Goal: Find specific page/section: Find specific page/section

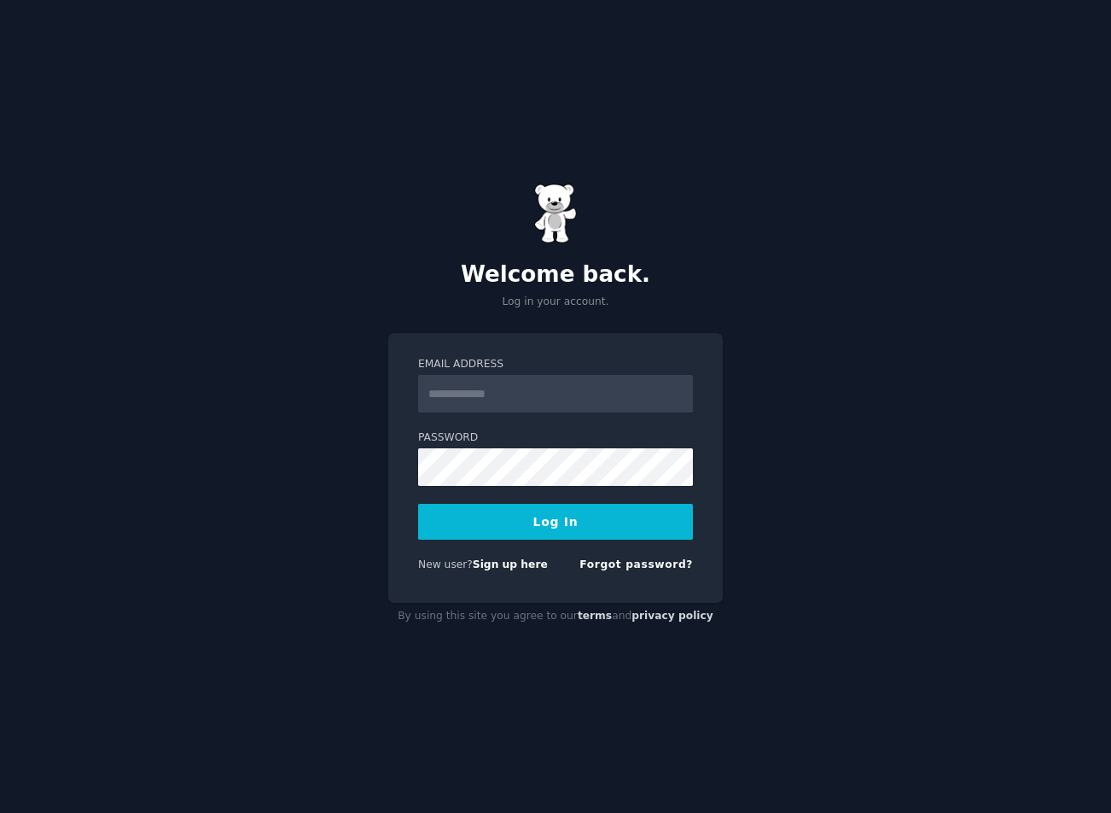
click at [516, 399] on input "Email Address" at bounding box center [555, 394] width 275 height 38
type input "**********"
click at [551, 517] on button "Log In" at bounding box center [555, 522] width 275 height 36
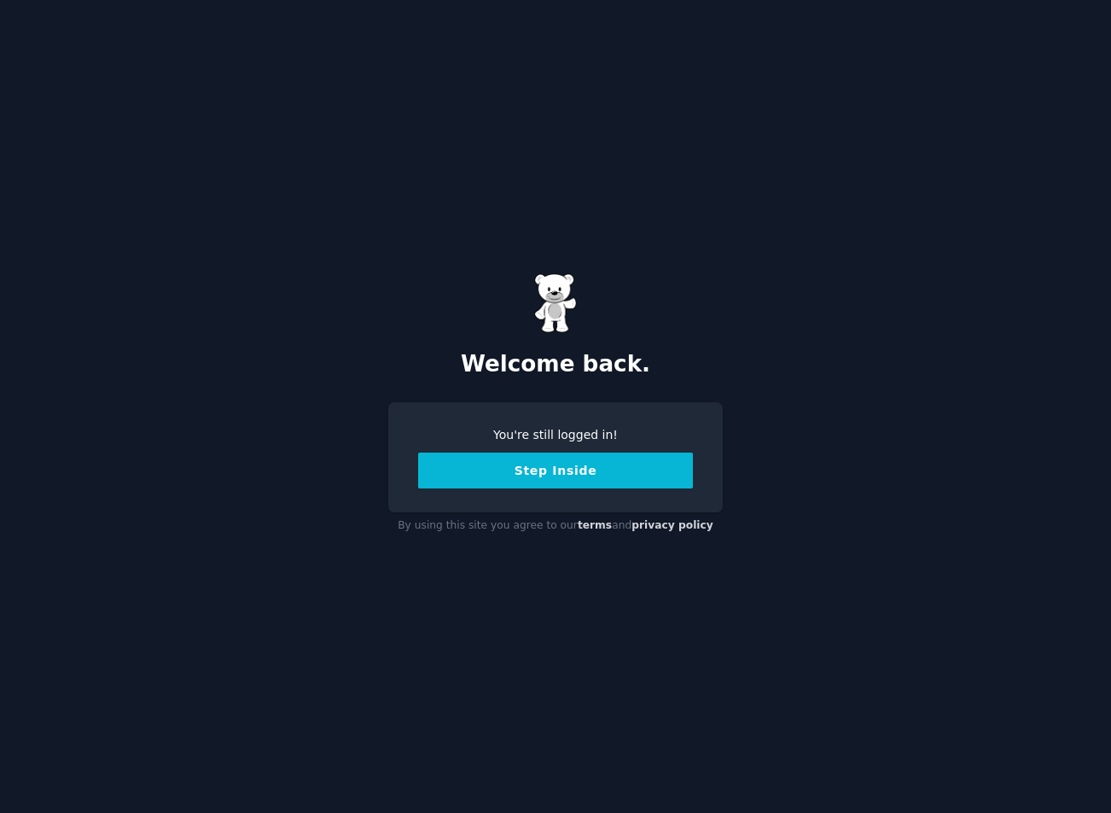
click at [556, 475] on button "Step Inside" at bounding box center [555, 470] width 275 height 36
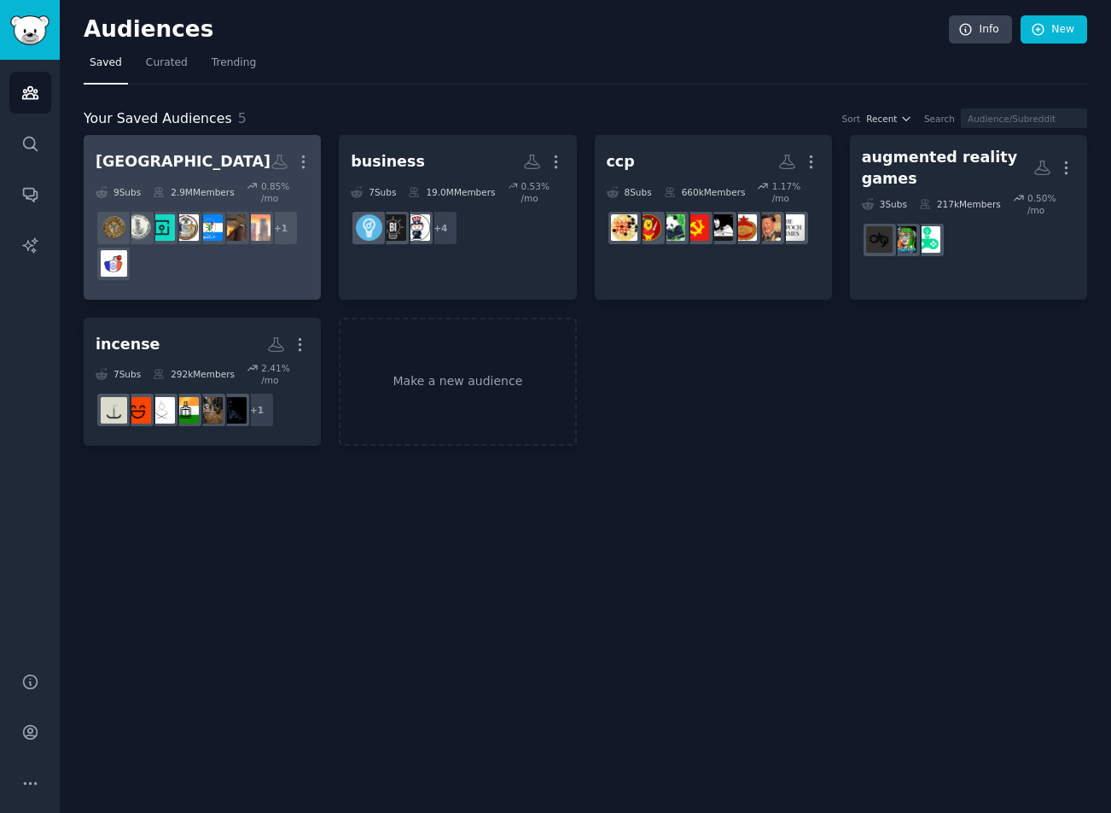
click at [252, 264] on div "+ 1" at bounding box center [202, 246] width 213 height 72
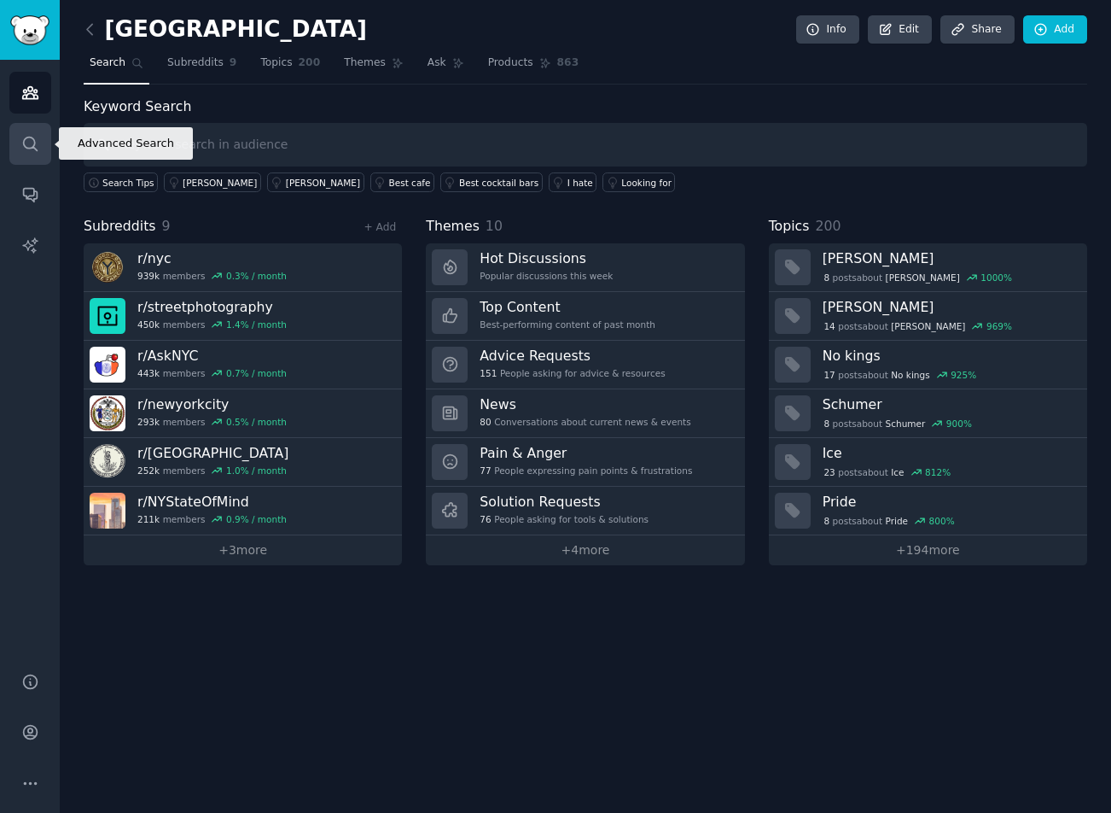
click at [32, 155] on link "Search" at bounding box center [30, 144] width 42 height 42
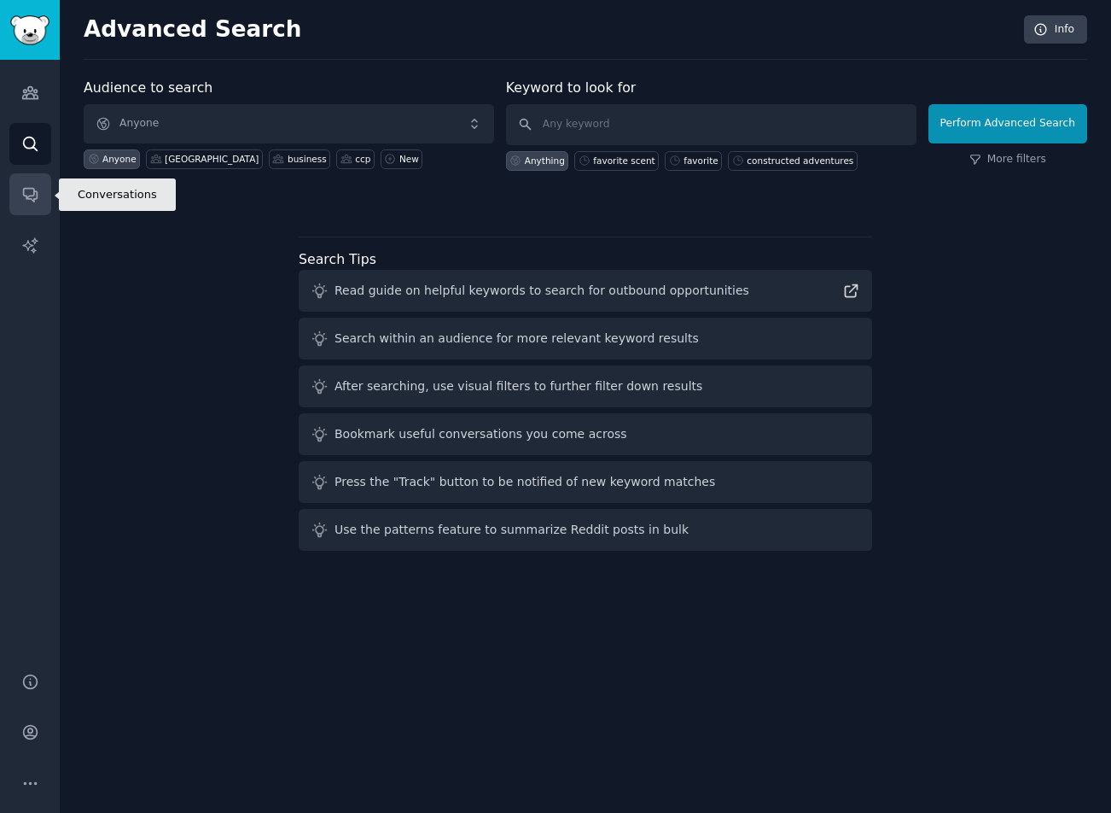
click at [25, 193] on icon "Sidebar" at bounding box center [30, 194] width 18 height 18
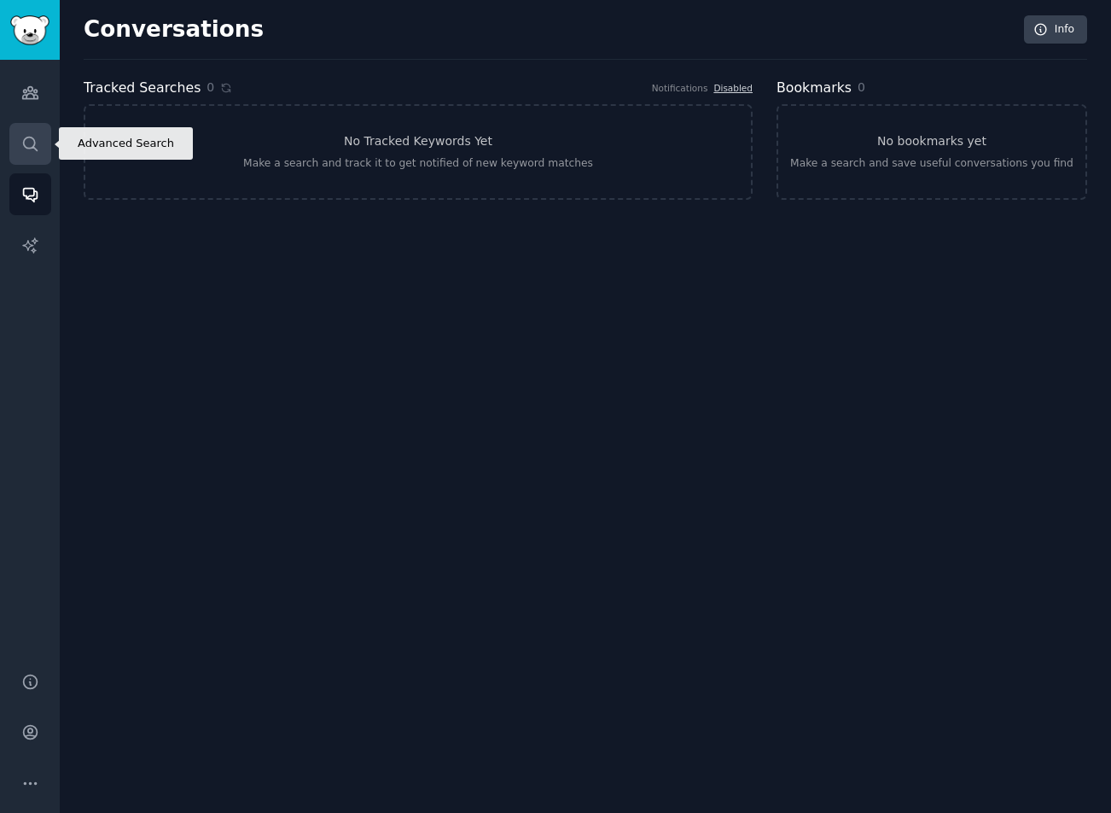
click at [38, 147] on icon "Sidebar" at bounding box center [30, 144] width 18 height 18
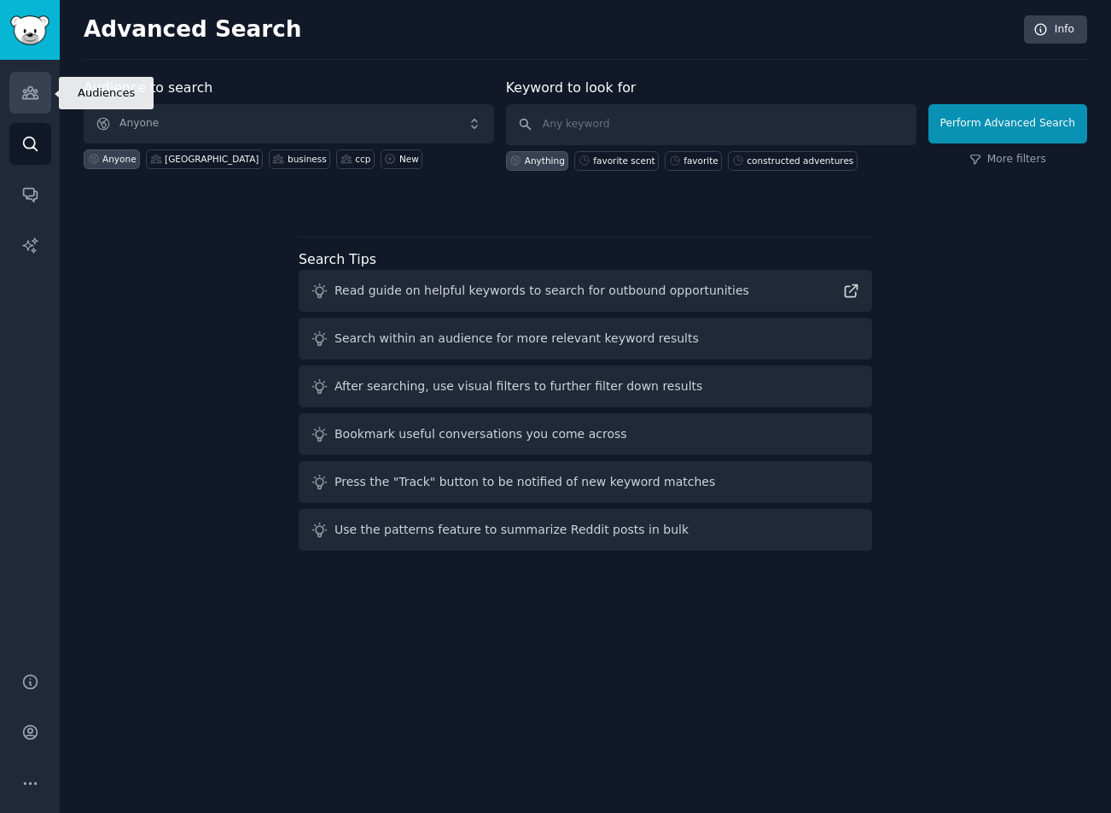
click at [25, 98] on icon "Sidebar" at bounding box center [29, 93] width 15 height 12
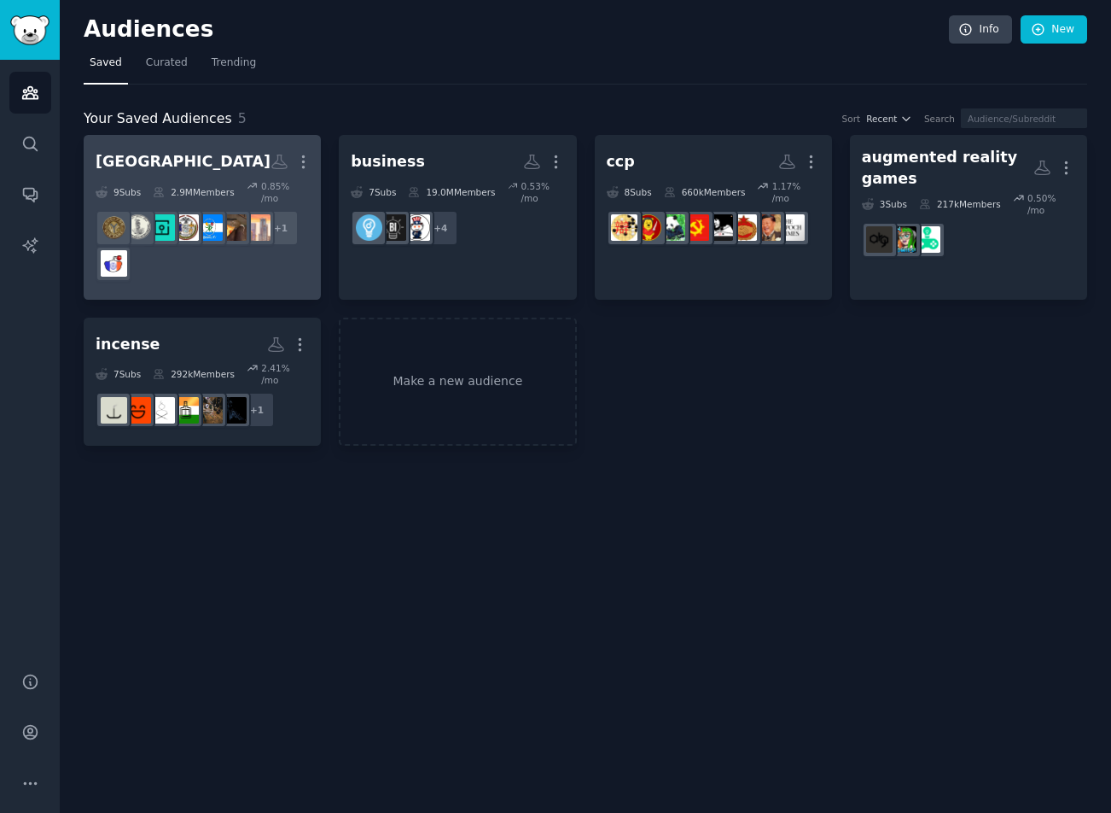
click at [189, 154] on h2 "[GEOGRAPHIC_DATA] More" at bounding box center [202, 162] width 213 height 30
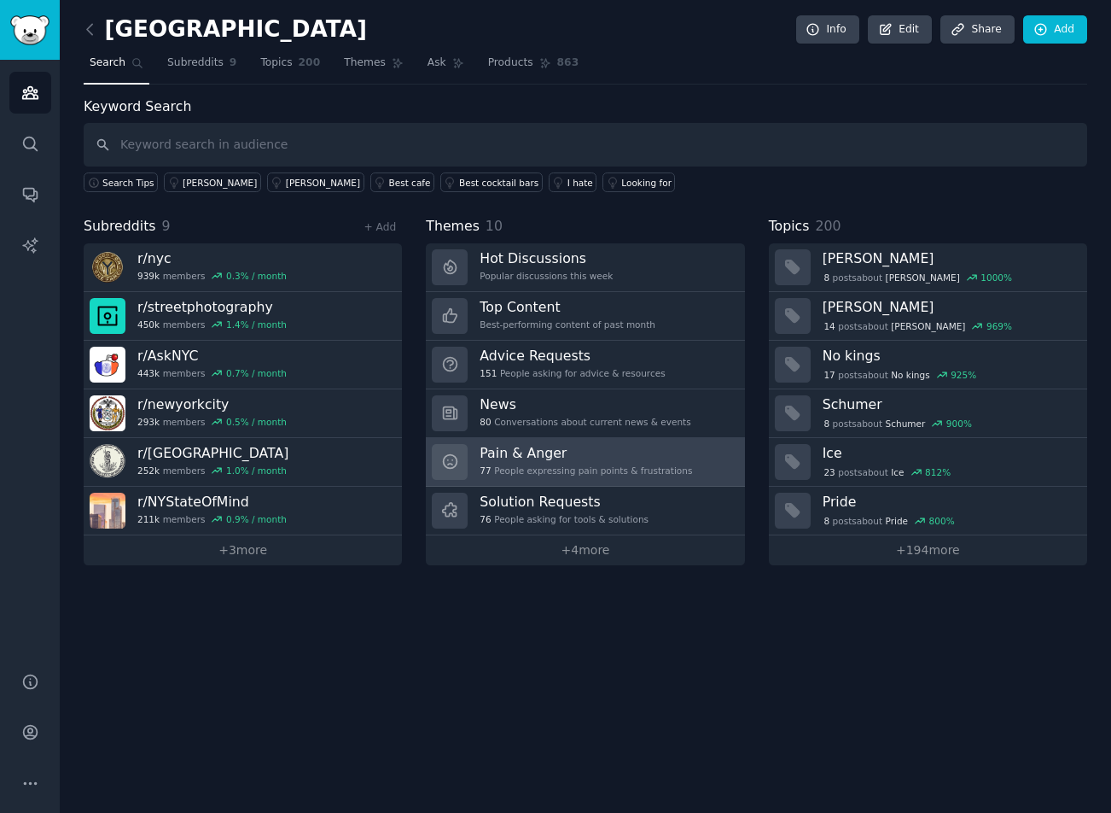
click at [615, 448] on h3 "Pain & Anger" at bounding box center [586, 453] width 213 height 18
